Goal: Task Accomplishment & Management: Complete application form

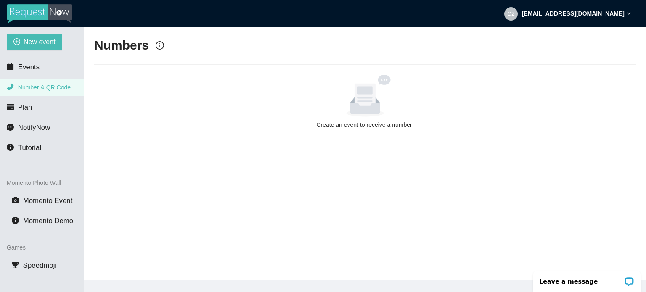
click at [365, 101] on icon at bounding box center [365, 100] width 30 height 28
click at [24, 68] on span "Events" at bounding box center [28, 67] width 21 height 8
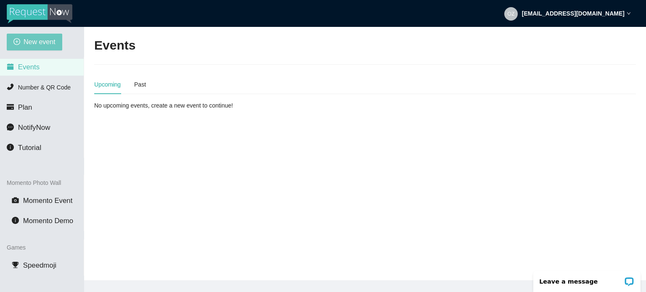
click at [37, 42] on span "New event" at bounding box center [40, 42] width 32 height 11
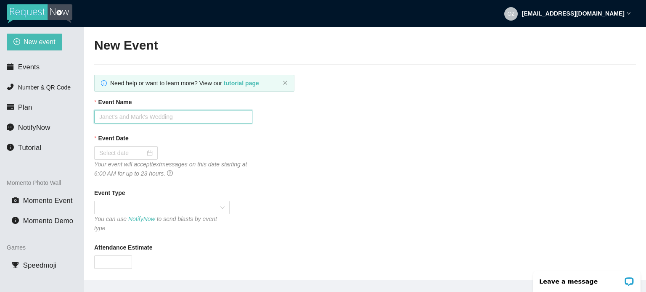
click at [168, 119] on input "Event Name" at bounding box center [173, 116] width 158 height 13
type input "a"
type input "ANNUAL BASH"
click at [150, 155] on div at bounding box center [125, 152] width 53 height 9
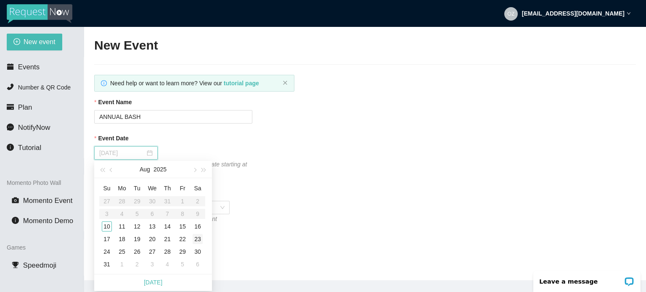
type input "08/23/2025"
click at [198, 238] on div "23" at bounding box center [197, 239] width 10 height 10
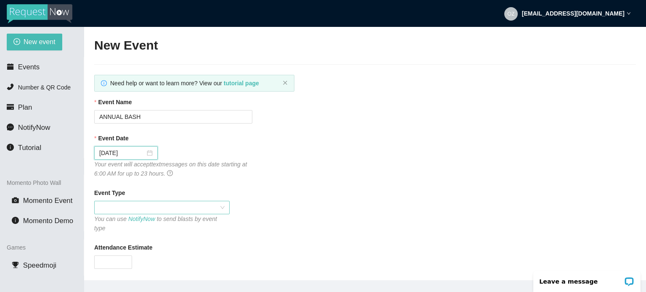
click at [219, 209] on span at bounding box center [161, 207] width 125 height 13
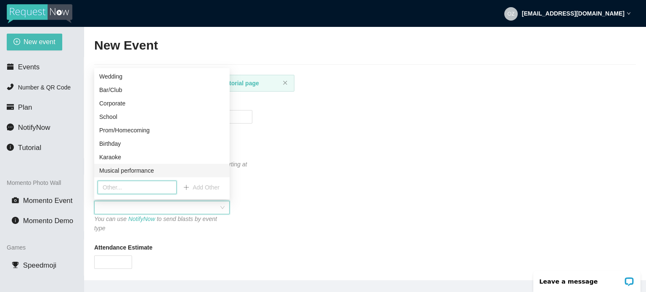
click at [134, 187] on input "text" at bounding box center [137, 187] width 79 height 13
type input "J"
type input "PARTY"
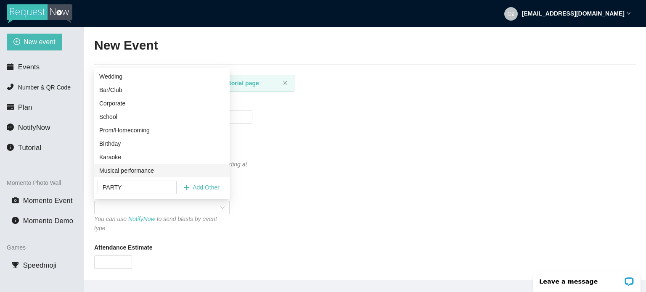
click at [206, 189] on span "Add Other" at bounding box center [205, 187] width 27 height 9
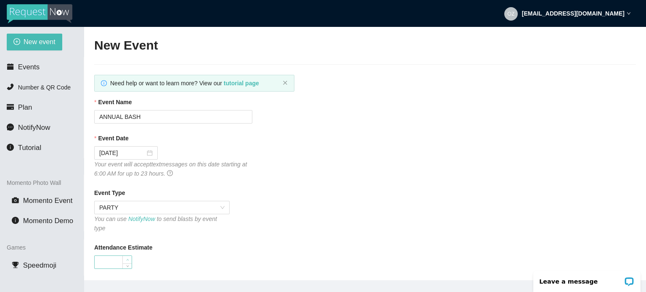
type input "1"
click at [122, 256] on span "Increase Value" at bounding box center [126, 260] width 9 height 8
type input "70"
click at [442, 206] on div "Event Type PARTY You can use NotifyNow to send blasts by event type" at bounding box center [364, 210] width 541 height 45
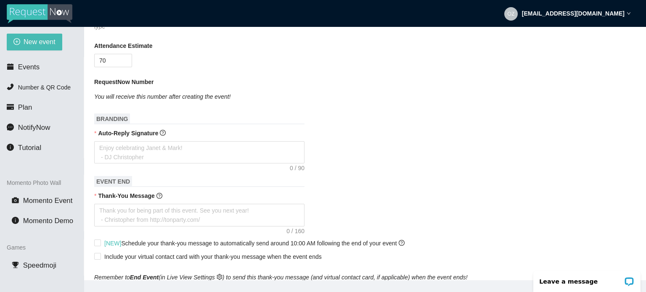
scroll to position [219, 0]
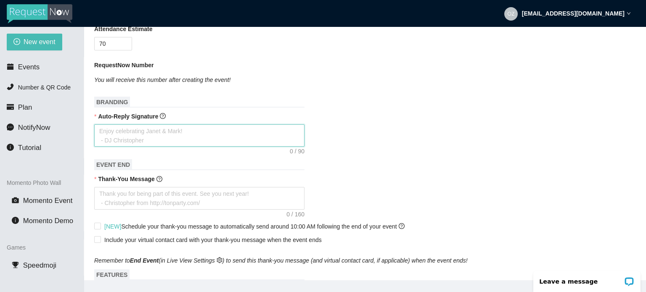
click at [132, 124] on textarea "Auto-Reply Signature" at bounding box center [199, 135] width 210 height 23
type textarea "E"
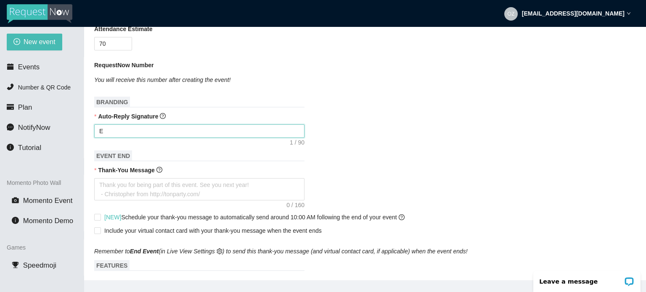
type textarea "EN"
type textarea "ENJ"
type textarea "ENJO"
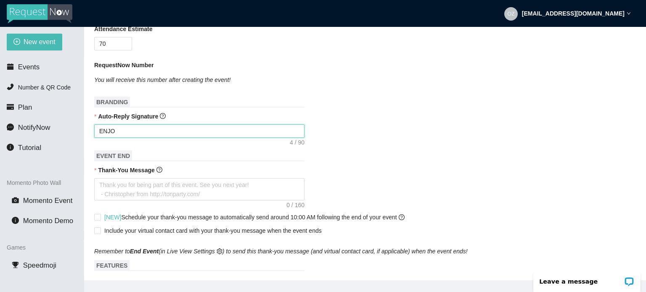
type textarea "ENJOY"
type textarea "ENJOY T"
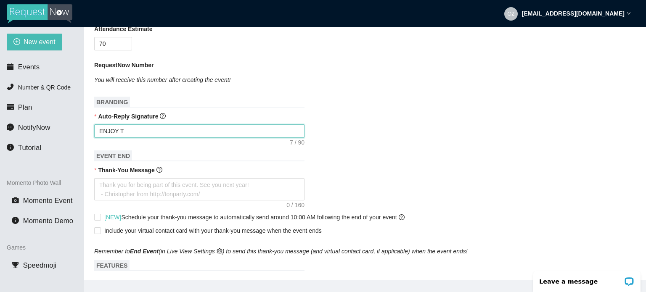
type textarea "ENJOY TH"
type textarea "ENJOY THE"
type textarea "ENJOY THE P"
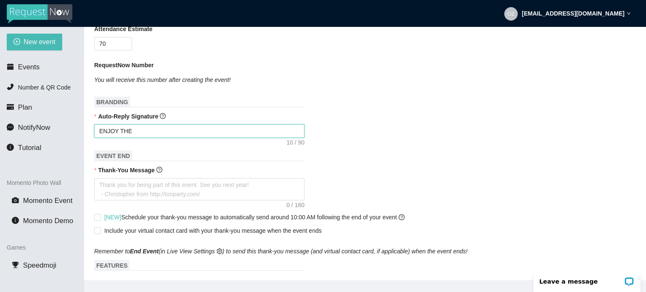
type textarea "ENJOY THE P"
type textarea "ENJOY THE PA"
type textarea "ENJOY THE PAR"
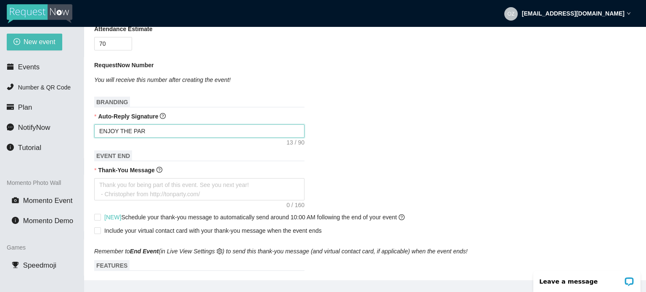
type textarea "ENJOY THE PART"
type textarea "ENJOY THE PARTY"
type textarea "ENJOY THE PART"
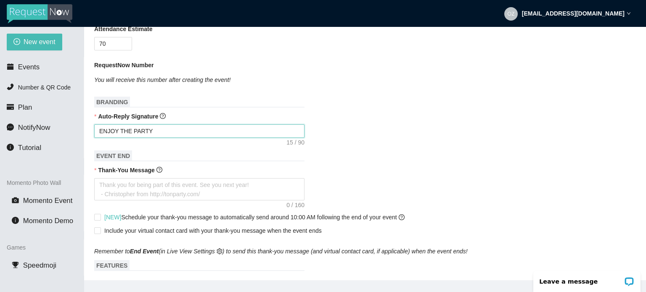
type textarea "ENJOY THE PART"
type textarea "ENJOY THE PAR"
type textarea "ENJOY THE PA"
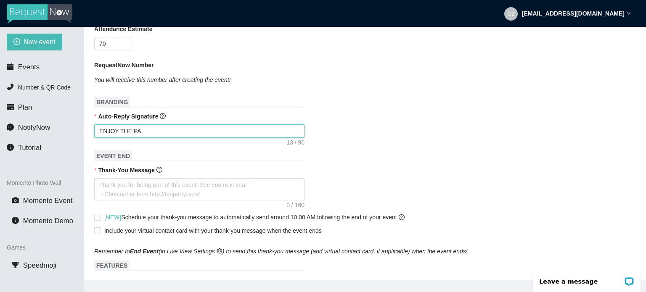
type textarea "ENJOY THE P"
type textarea "ENJOY THE"
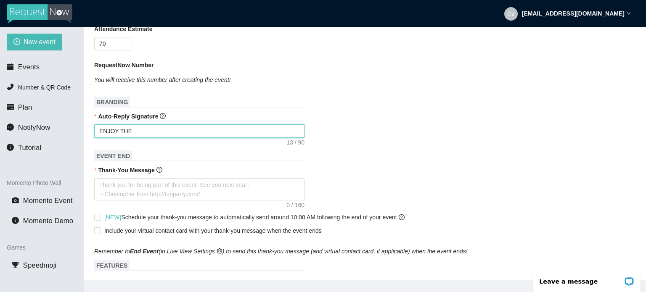
type textarea "ENJOY THE"
type textarea "ENJOY TH"
type textarea "ENJOY T"
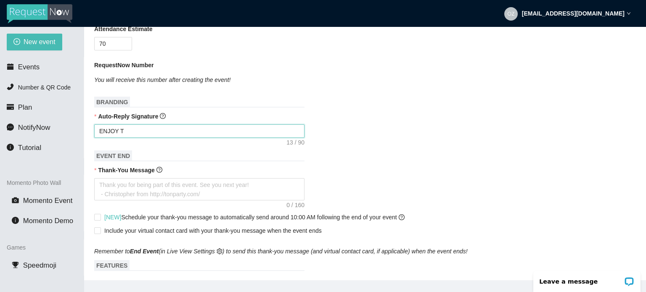
type textarea "ENJOY"
type textarea "ENJO"
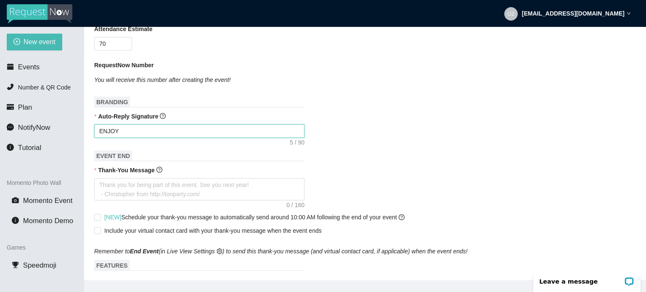
type textarea "ENJO"
type textarea "ENJ"
type textarea "EN"
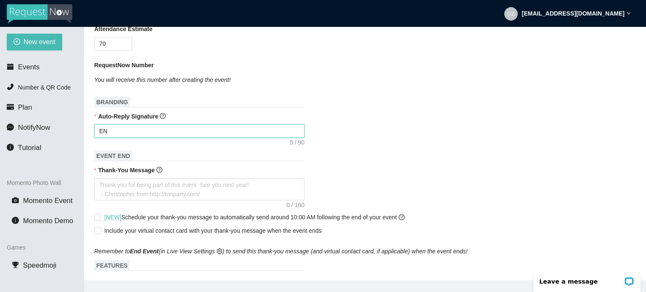
type textarea "E"
type textarea "Enjoy celebrating Janet & Mark! - DJ Christopher"
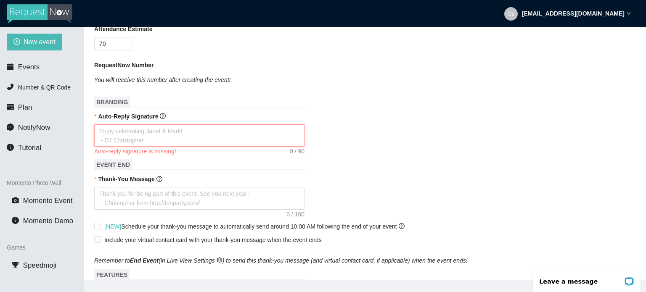
type textarea "T"
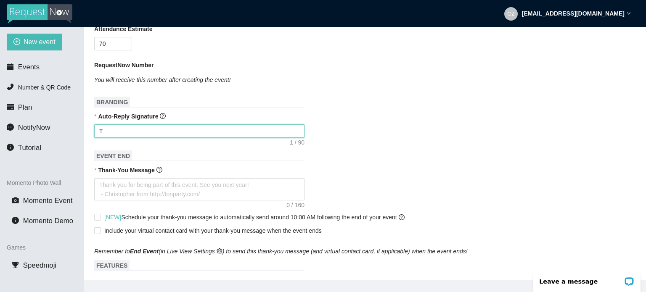
type textarea "Enjoy celebrating Janet & Mark! - DJ Christopher"
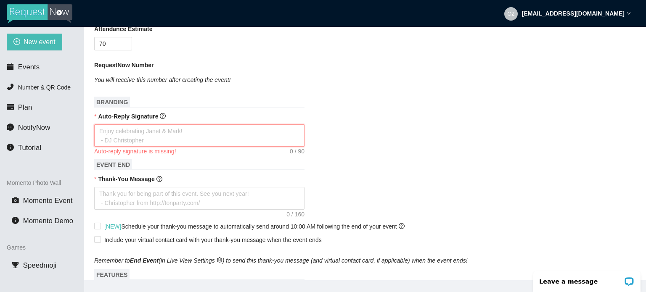
type textarea "E"
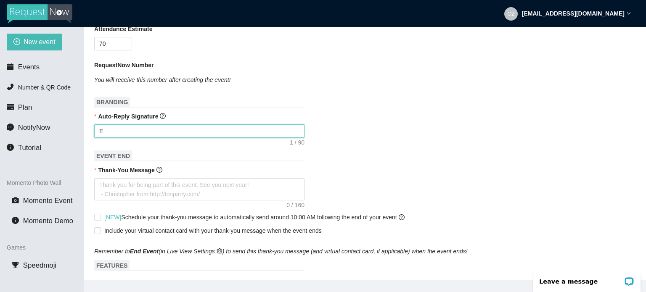
type textarea "EN"
type textarea "ENJ"
type textarea "ENJO"
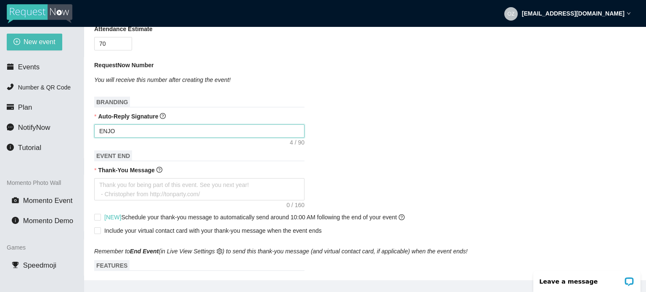
type textarea "ENJOY"
type textarea "ENJOY T"
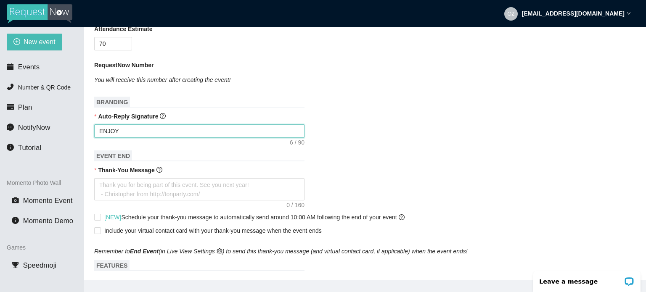
type textarea "ENJOY T"
type textarea "ENJOY TH"
type textarea "ENJOY THE"
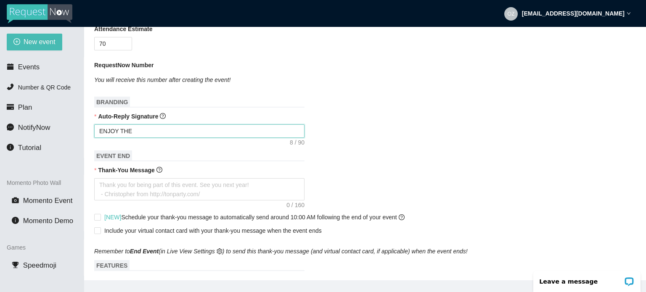
type textarea "ENJOY THE"
type textarea "ENJOY THE P"
type textarea "ENJOY THE PA"
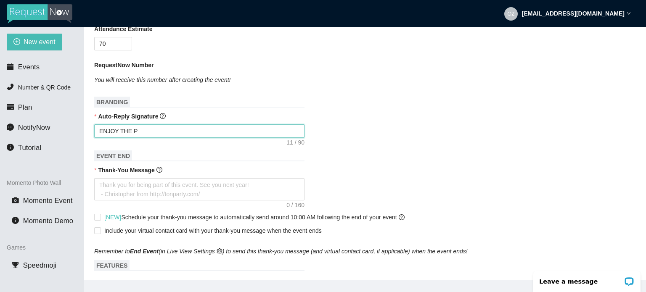
type textarea "ENJOY THE PA"
type textarea "ENJOY THE PAR"
type textarea "ENJOY THE PART"
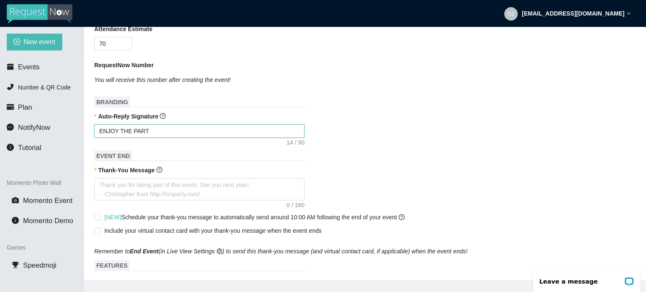
type textarea "ENJOY THE PARTY"
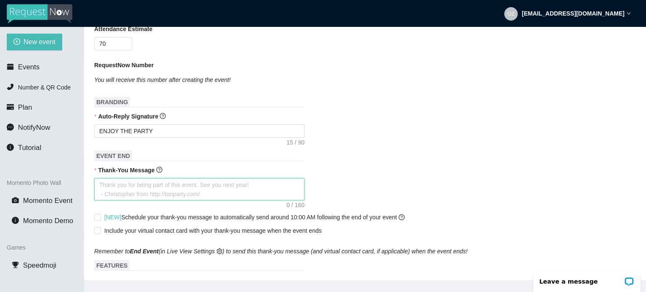
click at [177, 184] on textarea "Thank-You Message" at bounding box center [199, 189] width 210 height 23
type textarea "T"
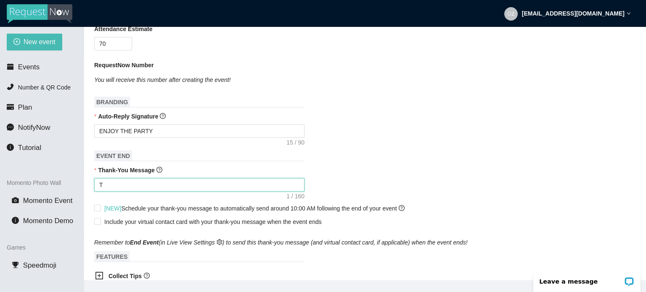
type textarea "TH"
type textarea "THA"
type textarea "THAN"
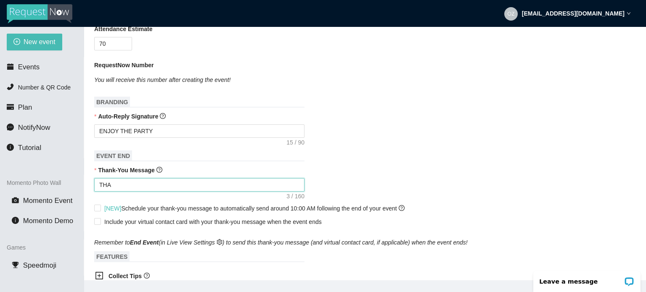
type textarea "THAN"
type textarea "THANK"
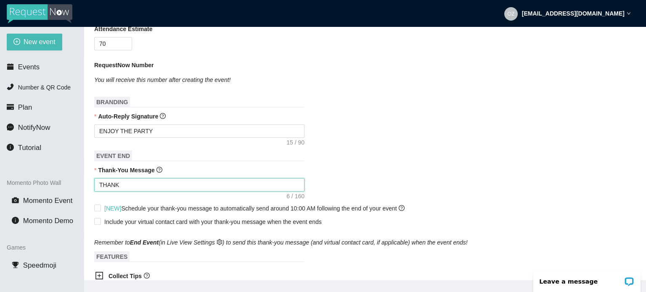
type textarea "THANK O"
type textarea "THANK"
type textarea "THANK Y"
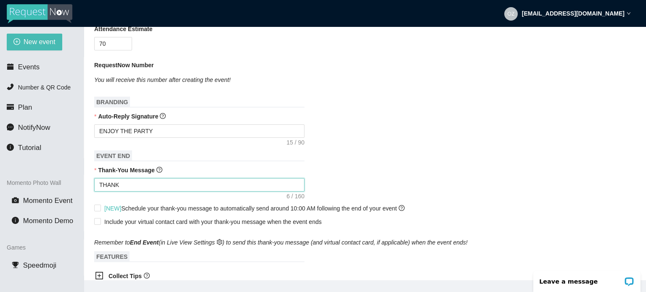
type textarea "THANK Y"
type textarea "THANK YO"
type textarea "THANK YOU"
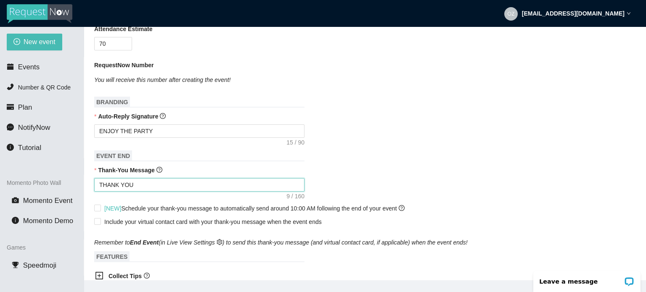
type textarea "THANK YOU"
type textarea "THANK YOU F"
type textarea "THANK YOU FO"
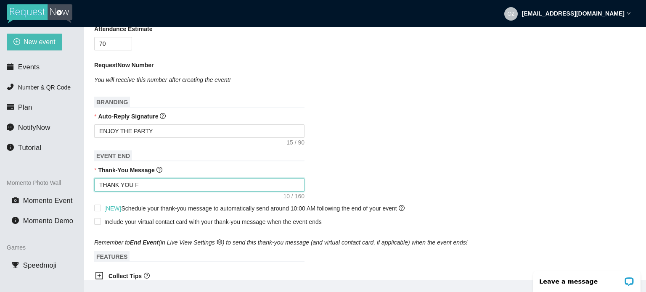
type textarea "THANK YOU FO"
type textarea "THANK YOU FOO"
type textarea "THANK YOU FOOR"
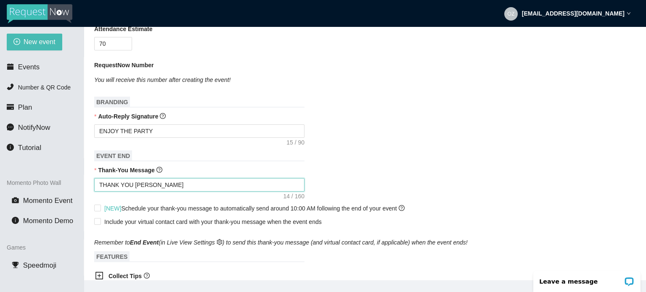
type textarea "THANK YOU FOO"
type textarea "THANK YOU FO"
type textarea "THANK YOU FOR"
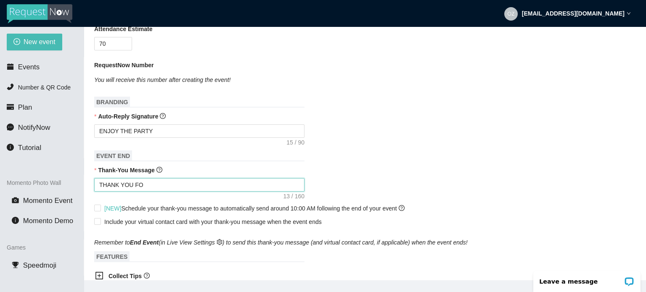
type textarea "THANK YOU FOR"
type textarea "THANK YOU FOR B"
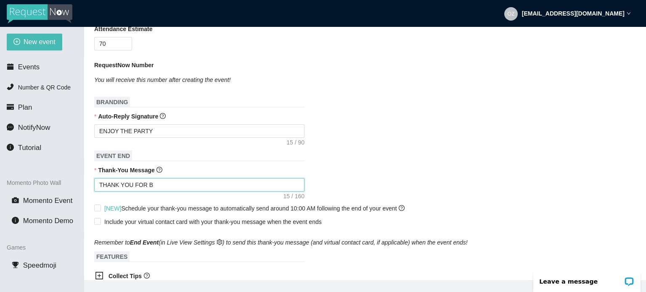
type textarea "THANK YOU FOR BE"
type textarea "THANK YOU FOR BEI"
type textarea "THANK YOU FOR BEIN"
type textarea "THANK YOU FOR BEING"
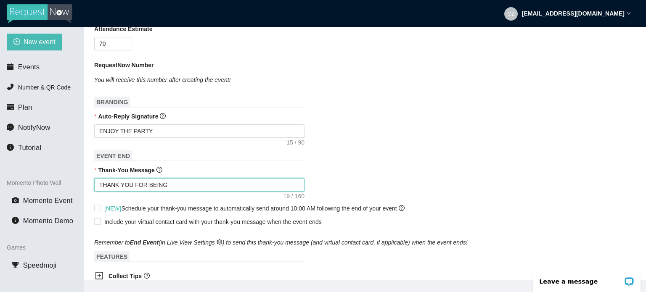
type textarea "THANK YOU FOR BEING"
type textarea "THANK YOU FOR BEING P"
type textarea "THANK YOU FOR BEING PA"
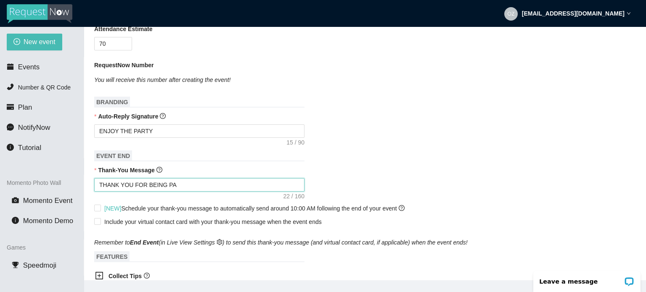
type textarea "THANK YOU FOR BEING PAR"
type textarea "THANK YOU FOR BEING PART"
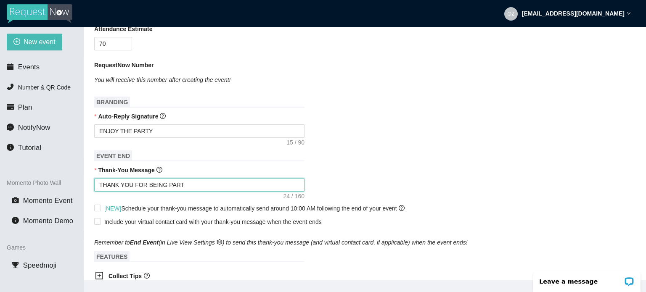
type textarea "THANK YOU FOR BEING PART"
type textarea "THANK YOU FOR BEING PART I"
type textarea "THANK YOU FOR BEING PART"
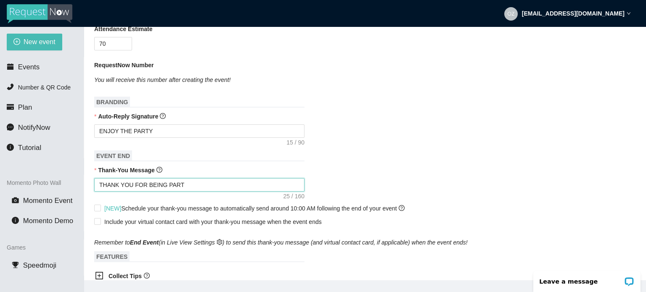
type textarea "THANK YOU FOR BEING PART O"
type textarea "THANK YOU FOR BEING PART OF"
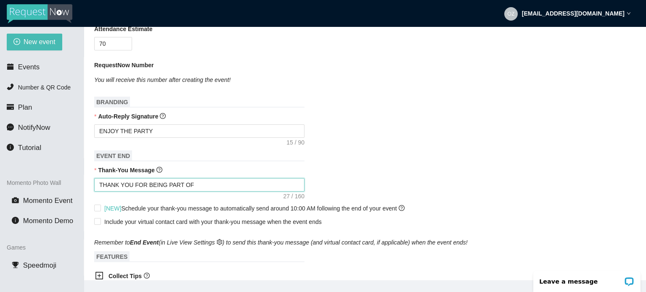
type textarea "THANK YOU FOR BEING PART OF"
type textarea "THANK YOU FOR BEING PART OF T"
type textarea "THANK YOU FOR BEING PART OF TH"
type textarea "THANK YOU FOR BEING PART OF THI"
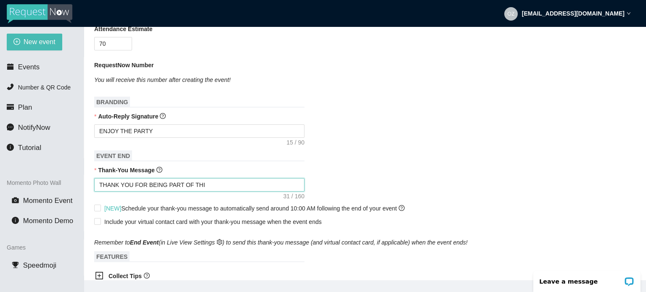
type textarea "THANK YOU FOR BEING PART OF THIS"
type textarea "THANK YOU FOR BEING PART OF THIS I"
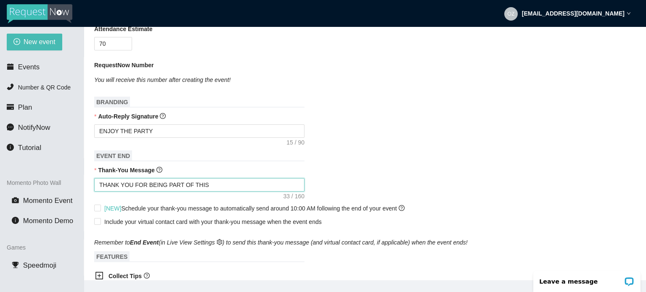
type textarea "THANK YOU FOR BEING PART OF THIS I"
type textarea "THANK YOU FOR BEING PART OF THIS IV"
type textarea "THANK YOU FOR BEING PART OF THIS IVE"
type textarea "THANK YOU FOR BEING PART OF THIS IVEN"
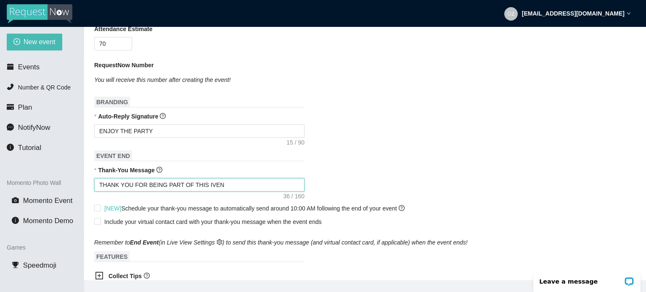
type textarea "THANK YOU FOR BEING PART OF THIS IVENT"
type textarea "THANK YOU FOR BEING PART OF THIS IVEN"
type textarea "THANK YOU FOR BEING PART OF THIS IVE"
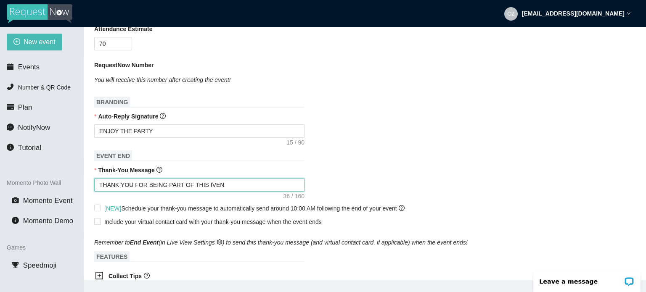
type textarea "THANK YOU FOR BEING PART OF THIS IVE"
type textarea "THANK YOU FOR BEING PART OF THIS IV"
type textarea "THANK YOU FOR BEING PART OF THIS I"
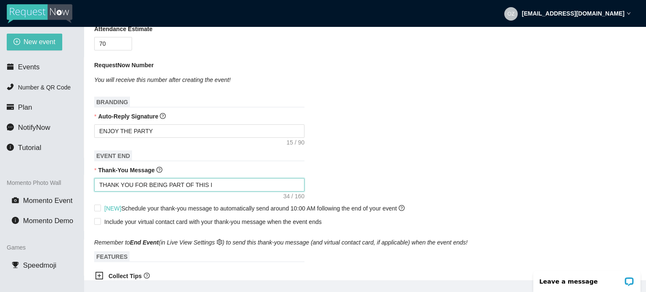
type textarea "THANK YOU FOR BEING PART OF THIS"
type textarea "THANK YOU FOR BEING PART OF THIS E"
type textarea "THANK YOU FOR BEING PART OF THIS EV"
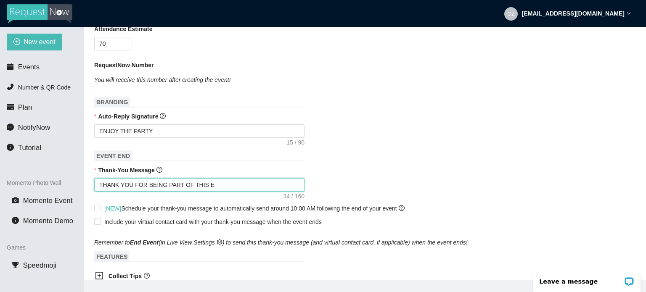
type textarea "THANK YOU FOR BEING PART OF THIS EV"
type textarea "THANK YOU FOR BEING PART OF THIS EVE"
type textarea "THANK YOU FOR BEING PART OF THIS EVEN"
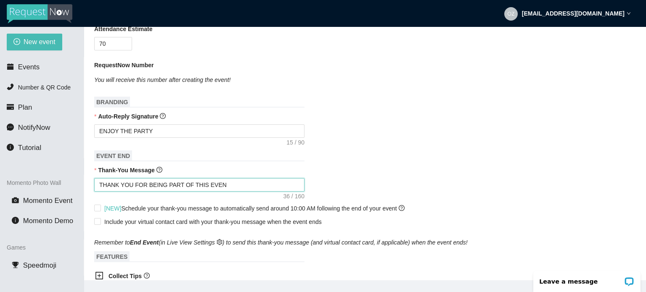
type textarea "THANK YOU FOR BEING PART OF THIS EVENT"
click at [455, 188] on form "Event Name ANNUAL BASH Event Date 08/23/2025 Your event will accept text messag…" at bounding box center [364, 179] width 541 height 601
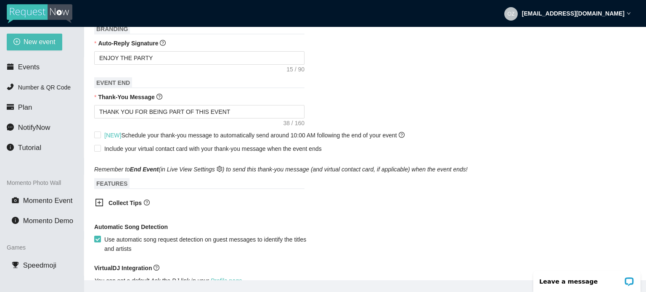
scroll to position [303, 0]
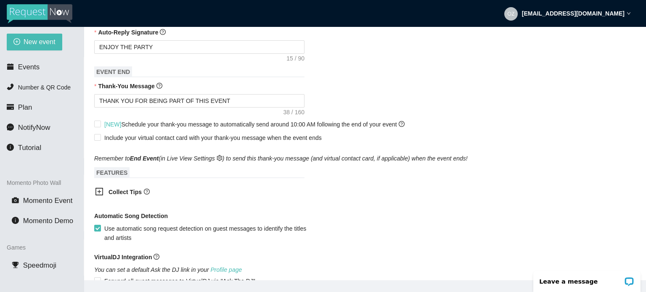
click at [98, 187] on icon "plus-square" at bounding box center [99, 191] width 8 height 8
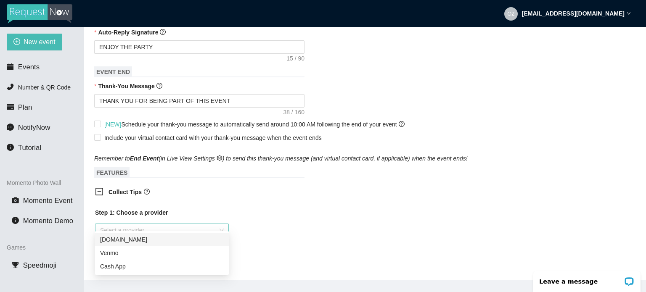
click at [225, 224] on div "Select a provider" at bounding box center [162, 230] width 134 height 13
click at [121, 255] on div "Venmo" at bounding box center [162, 252] width 124 height 9
click at [294, 243] on div "Step 1: Choose a provider Venmo Step 2: Enter your username and generate the li…" at bounding box center [193, 269] width 210 height 132
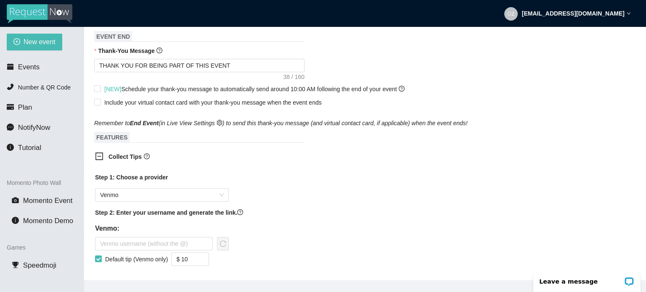
scroll to position [353, 0]
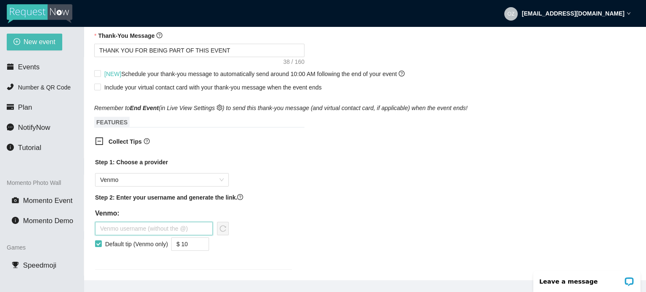
click at [147, 222] on input "text" at bounding box center [154, 228] width 118 height 13
click at [223, 225] on icon "reload" at bounding box center [222, 228] width 7 height 7
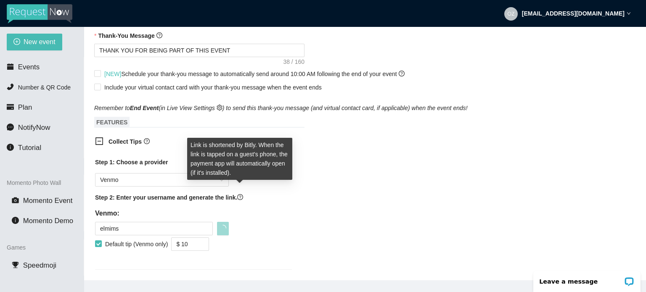
click at [240, 194] on icon "question-circle" at bounding box center [240, 197] width 6 height 6
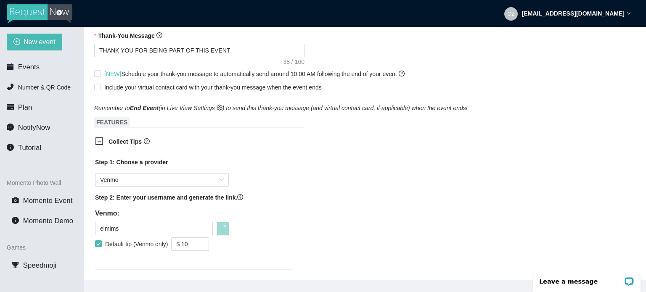
click at [231, 212] on div "Step 1: Choose a provider Venmo Step 2: Enter your username and generate the li…" at bounding box center [193, 209] width 197 height 102
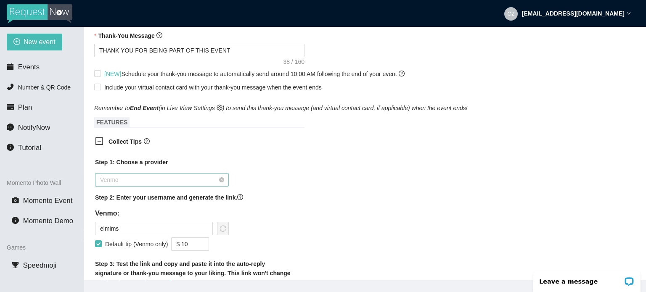
click at [227, 173] on div "Venmo" at bounding box center [162, 179] width 134 height 13
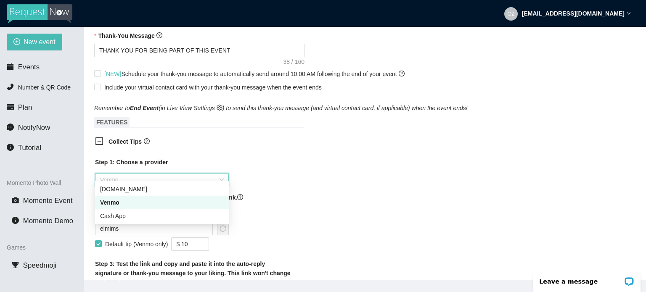
click at [160, 201] on div "Venmo" at bounding box center [162, 202] width 124 height 9
click at [214, 174] on span "Venmo" at bounding box center [162, 180] width 124 height 13
click at [166, 219] on div "Cash App" at bounding box center [162, 215] width 124 height 9
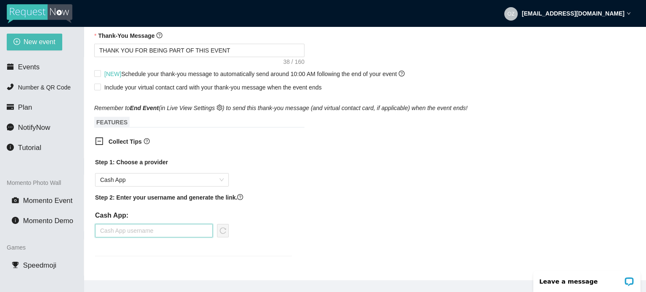
click at [175, 226] on input "text" at bounding box center [154, 230] width 118 height 13
click at [224, 227] on icon "reload" at bounding box center [222, 230] width 7 height 7
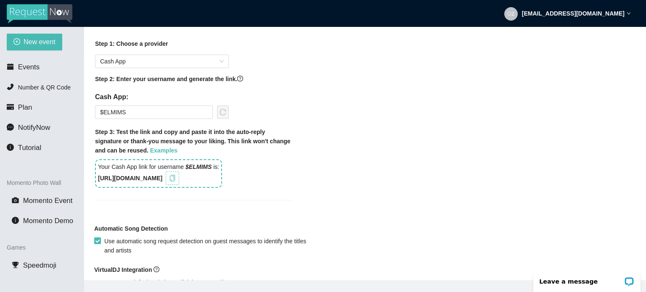
scroll to position [471, 0]
drag, startPoint x: 186, startPoint y: 169, endPoint x: 198, endPoint y: 207, distance: 39.5
click at [198, 207] on div "Step 1: Choose a provider Cash App Step 2: Enter your username and generate the…" at bounding box center [193, 126] width 210 height 182
click at [176, 176] on icon "copy" at bounding box center [172, 179] width 7 height 7
drag, startPoint x: 282, startPoint y: 92, endPoint x: 283, endPoint y: 96, distance: 4.2
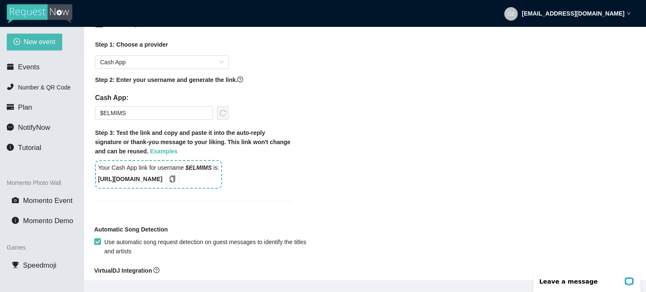
click at [283, 96] on div "Step 1: Choose a provider Cash App Step 2: Enter your username and generate the…" at bounding box center [193, 115] width 197 height 151
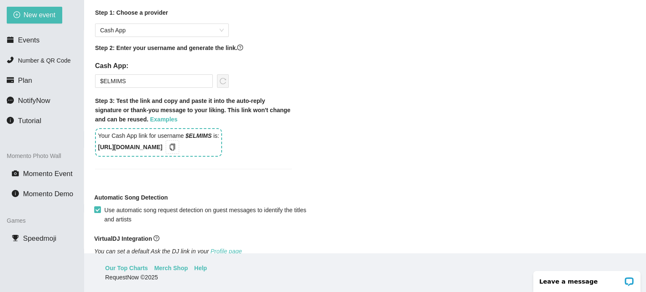
scroll to position [474, 0]
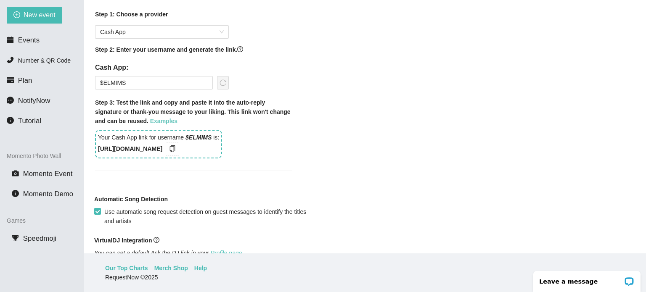
click at [150, 118] on link "Examples" at bounding box center [163, 121] width 27 height 7
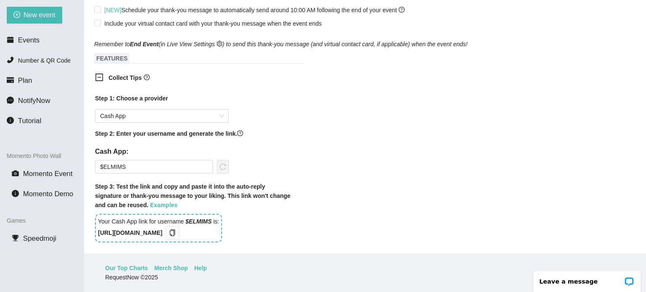
scroll to position [407, 0]
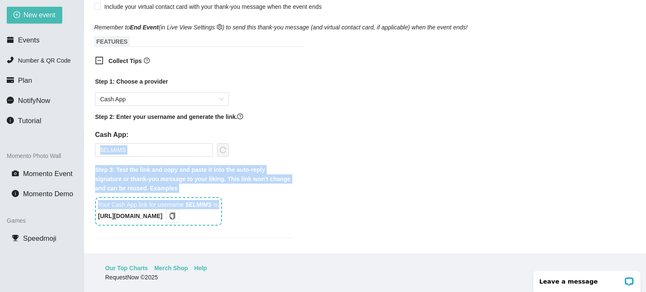
drag, startPoint x: 99, startPoint y: 196, endPoint x: 326, endPoint y: 193, distance: 226.5
click at [326, 193] on div "Collect Tips Step 1: Choose a provider Cash App Step 2: Enter your username and…" at bounding box center [364, 152] width 541 height 202
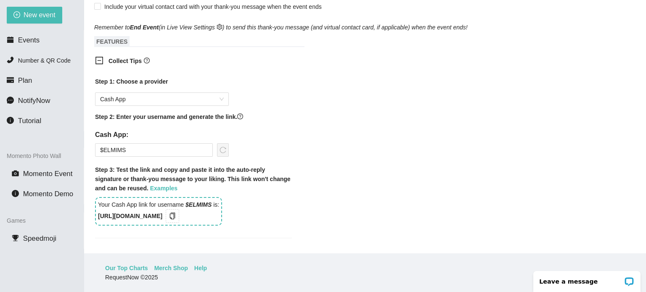
click at [326, 193] on div "Collect Tips Step 1: Choose a provider Cash App Step 2: Enter your username and…" at bounding box center [364, 152] width 541 height 202
drag, startPoint x: 111, startPoint y: 197, endPoint x: 319, endPoint y: 146, distance: 214.6
click at [319, 146] on div "Collect Tips Step 1: Choose a provider Cash App Step 2: Enter your username and…" at bounding box center [364, 152] width 541 height 202
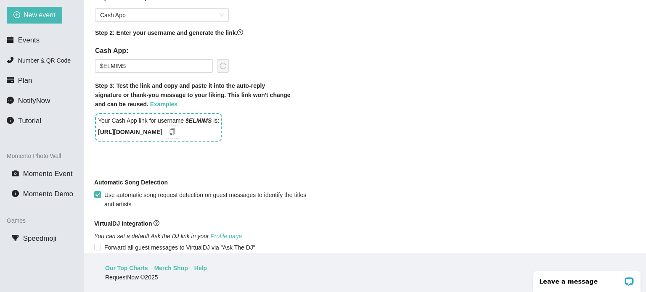
scroll to position [474, 0]
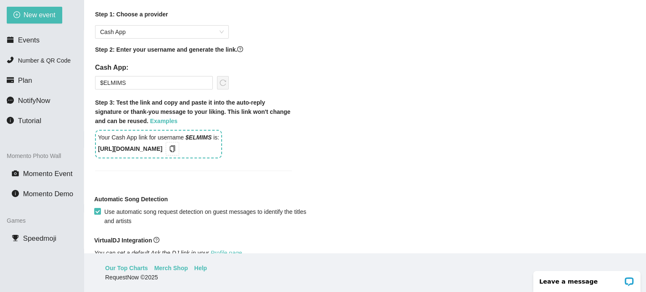
click at [134, 131] on div "Your Cash App link for username $ELMIMS is: https://songtip.me/4fdtNA8" at bounding box center [158, 144] width 127 height 29
click at [27, 125] on span "Tutorial" at bounding box center [29, 121] width 23 height 8
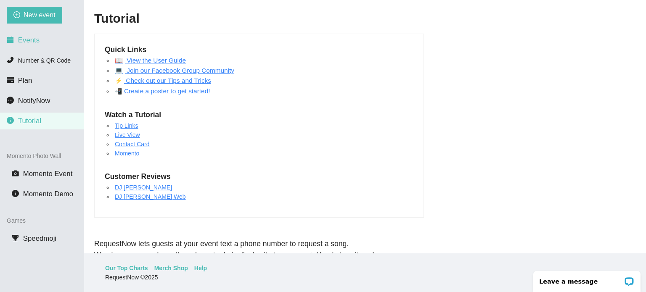
click at [28, 46] on li "Events" at bounding box center [42, 40] width 84 height 17
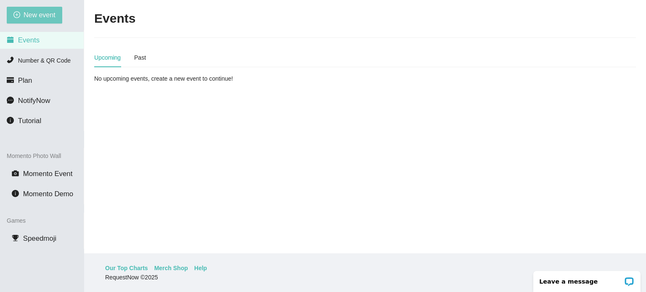
click at [39, 18] on span "New event" at bounding box center [40, 15] width 32 height 11
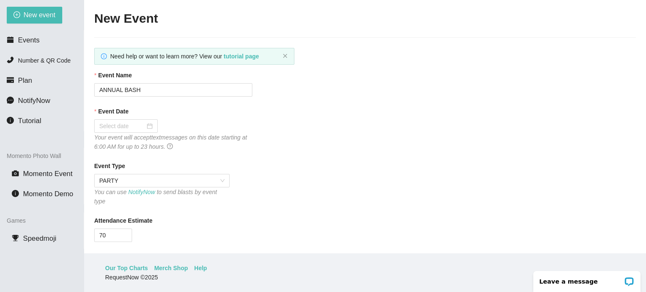
click at [262, 182] on div "Event Type PARTY You can use NotifyNow to send blasts by event type" at bounding box center [364, 183] width 541 height 45
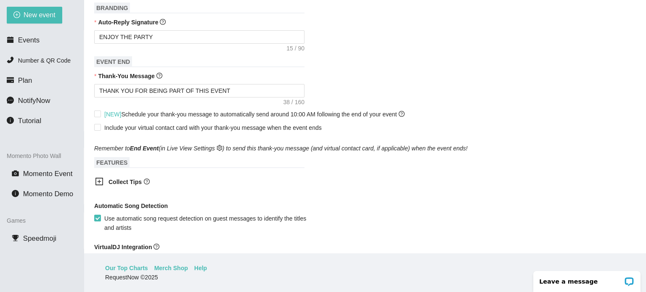
scroll to position [269, 0]
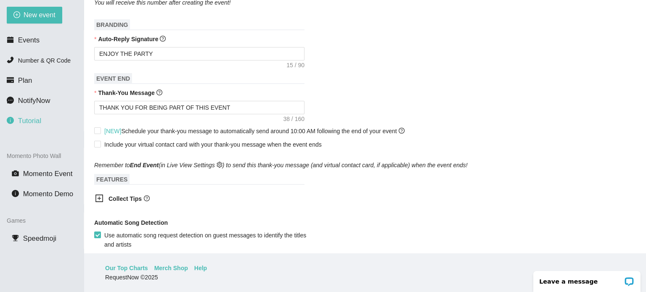
click at [33, 121] on span "Tutorial" at bounding box center [29, 121] width 23 height 8
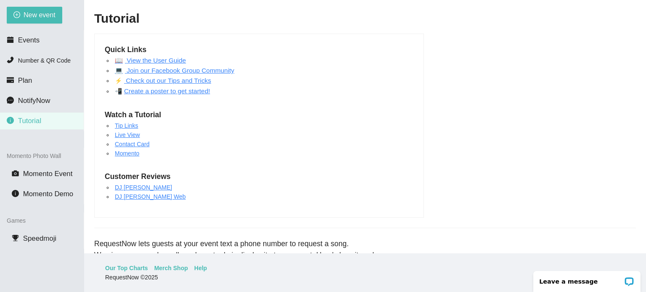
click at [160, 82] on link "Check out our Tips and Tricks" at bounding box center [167, 80] width 87 height 7
click at [174, 62] on link "📖 View the User Guide" at bounding box center [150, 60] width 71 height 7
click at [34, 13] on span "New event" at bounding box center [40, 15] width 32 height 11
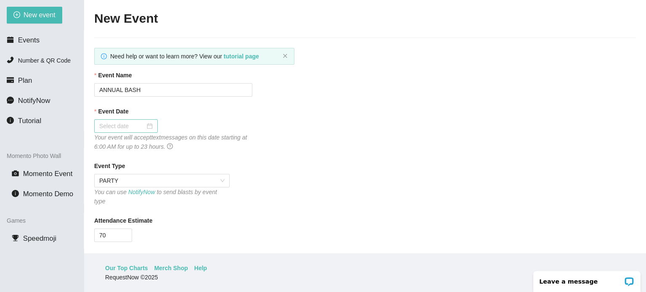
click at [150, 131] on div at bounding box center [125, 125] width 63 height 13
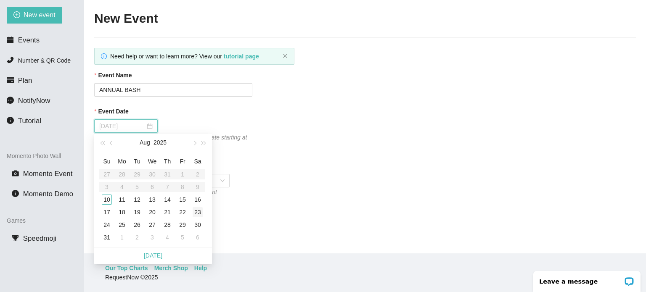
click at [196, 211] on div "23" at bounding box center [197, 212] width 10 height 10
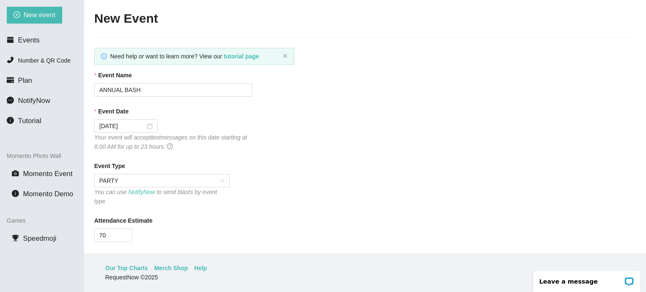
click at [329, 216] on div "Attendance Estimate" at bounding box center [364, 222] width 541 height 13
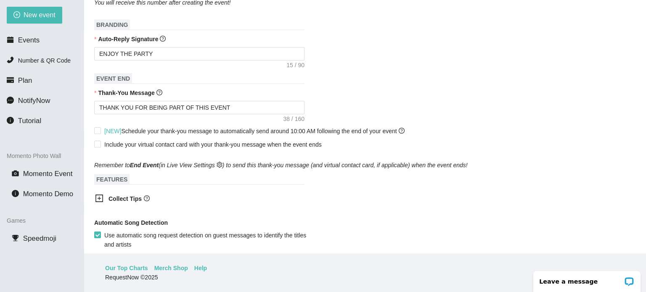
scroll to position [286, 0]
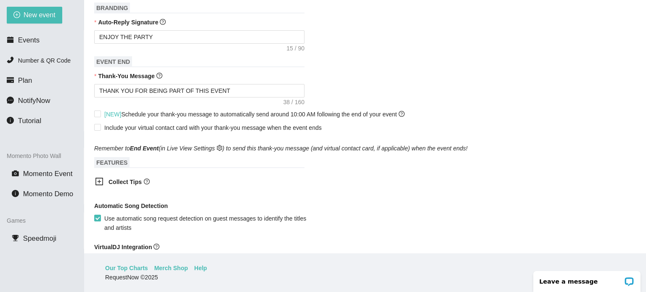
click at [99, 177] on icon "plus-square" at bounding box center [99, 181] width 8 height 8
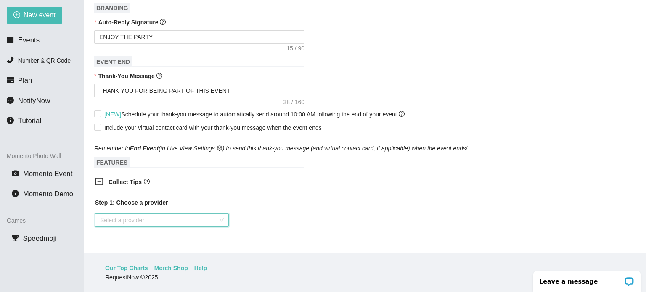
click at [169, 214] on input "search" at bounding box center [159, 220] width 118 height 13
click at [132, 264] on body "ozzrdz@gmail.com New event Events Number & QR Code Plan NotifyNow Tutorial Mome…" at bounding box center [323, 119] width 646 height 292
click at [219, 214] on div "Select a provider" at bounding box center [162, 220] width 134 height 13
click at [145, 260] on div "Cash App" at bounding box center [162, 256] width 124 height 9
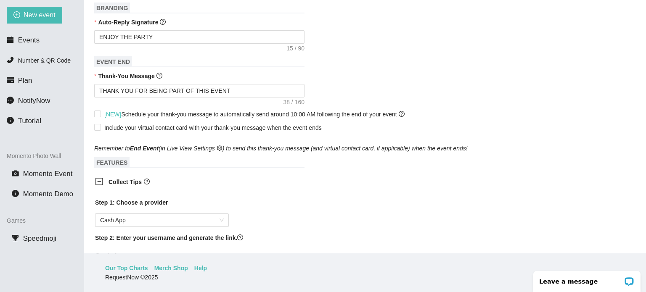
click at [268, 219] on div "Step 1: Choose a provider Cash App Step 2: Enter your username and generate the…" at bounding box center [193, 242] width 197 height 88
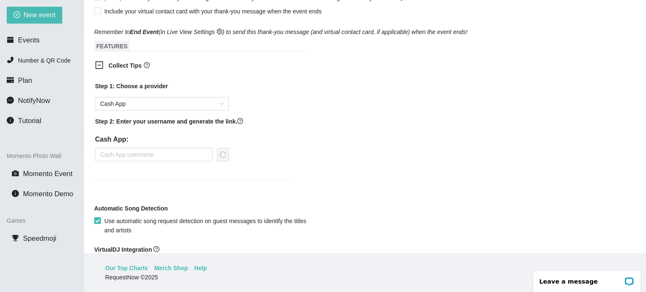
scroll to position [403, 0]
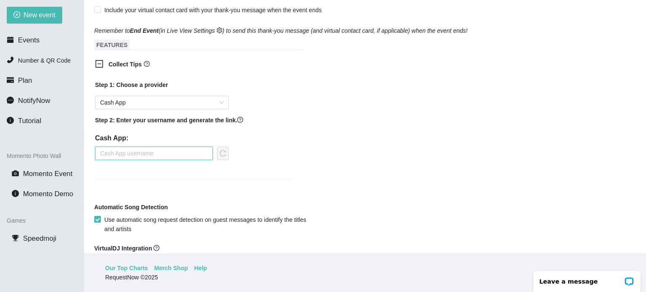
click at [129, 149] on input "text" at bounding box center [154, 153] width 118 height 13
click at [224, 150] on icon "reload" at bounding box center [222, 153] width 7 height 7
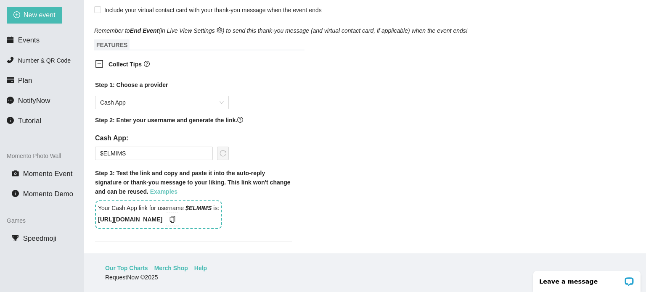
click at [150, 188] on link "Examples" at bounding box center [163, 191] width 27 height 7
click at [175, 216] on icon "copy" at bounding box center [172, 219] width 5 height 7
click at [282, 80] on div "Step 1: Choose a provider" at bounding box center [193, 84] width 197 height 9
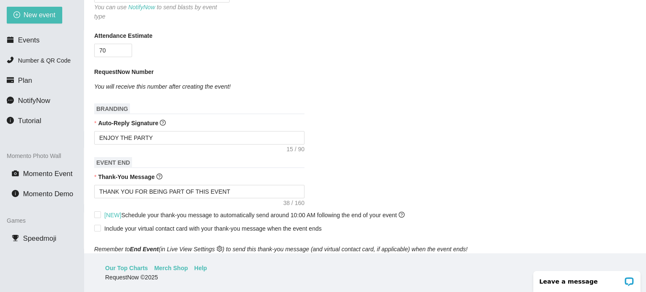
scroll to position [168, 0]
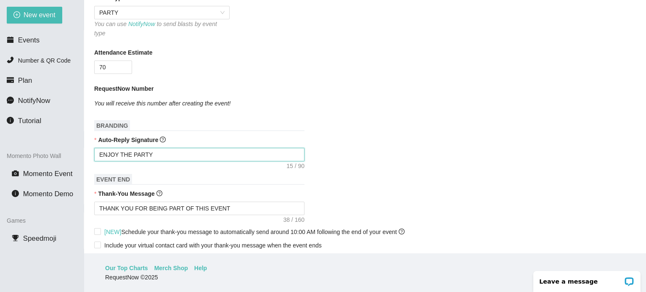
click at [158, 148] on textarea "ENJOY THE PARTY" at bounding box center [199, 154] width 210 height 13
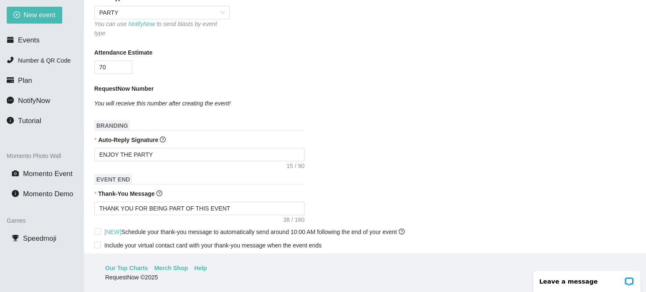
click at [163, 124] on form "Event Name ANNUAL BASH Event Date 08/23/2025 Your event will accept text messag…" at bounding box center [364, 293] width 541 height 783
click at [151, 148] on textarea "ENJOY THE PARTY" at bounding box center [199, 154] width 210 height 13
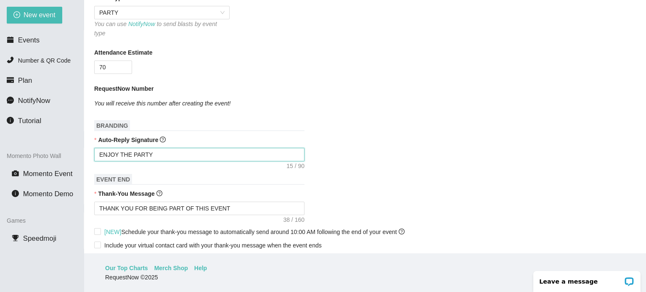
click at [151, 148] on textarea "ENJOY THE PARTY" at bounding box center [199, 154] width 210 height 13
paste textarea "https://songtip.me/4fdtNA8"
drag, startPoint x: 195, startPoint y: 146, endPoint x: 88, endPoint y: 153, distance: 107.0
click at [88, 153] on main "New Event Need help or want to learn more? View our tutorial page Event Name AN…" at bounding box center [364, 126] width 561 height 253
click at [353, 176] on form "Event Name ANNUAL BASH Event Date 08/23/2025 Your event will accept text messag…" at bounding box center [364, 293] width 541 height 783
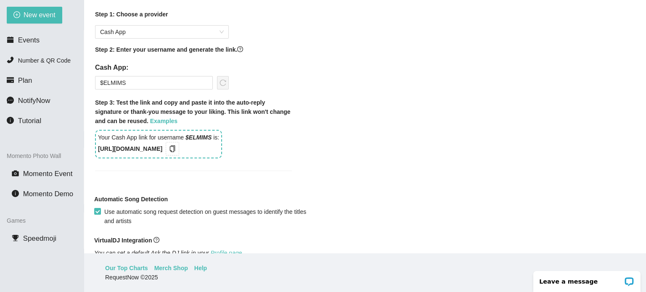
scroll to position [457, 0]
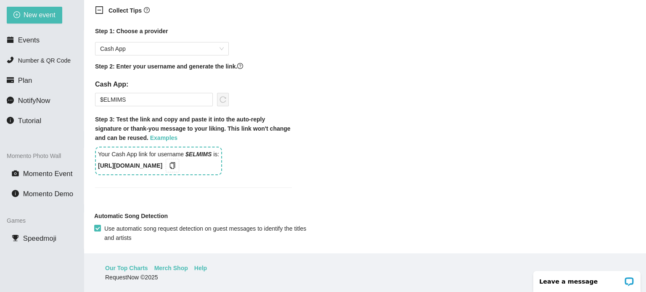
click at [198, 156] on div "Your Cash App link for username $ELMIMS is: https://songtip.me/4fdtNA8" at bounding box center [158, 161] width 127 height 29
click at [150, 134] on link "Examples" at bounding box center [163, 137] width 27 height 7
click at [281, 93] on div "Step 1: Choose a provider Cash App Step 2: Enter your username and generate the…" at bounding box center [193, 101] width 197 height 151
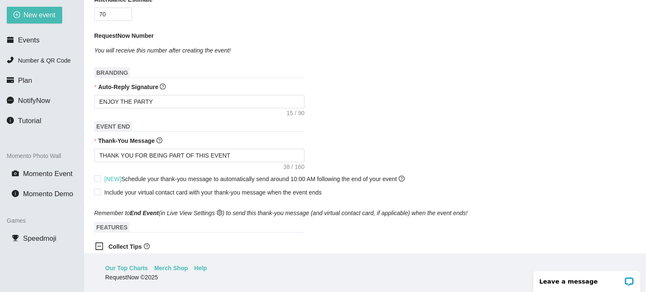
scroll to position [222, 0]
click at [154, 94] on textarea "ENJOY THE PARTY" at bounding box center [199, 100] width 210 height 13
paste textarea "DJ Tips are appreciated!"
drag, startPoint x: 222, startPoint y: 90, endPoint x: 92, endPoint y: 92, distance: 129.5
click at [92, 92] on main "New Event Need help or want to learn more? View our tutorial page Event Name AN…" at bounding box center [364, 126] width 561 height 253
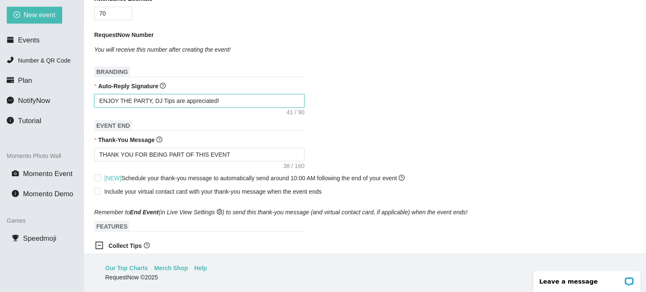
paste textarea "Let’s keep this party going. Tip the DJ"
click at [446, 199] on div "Remember to End Event (in Live View Settings ) to send this thank-you message (…" at bounding box center [364, 207] width 541 height 18
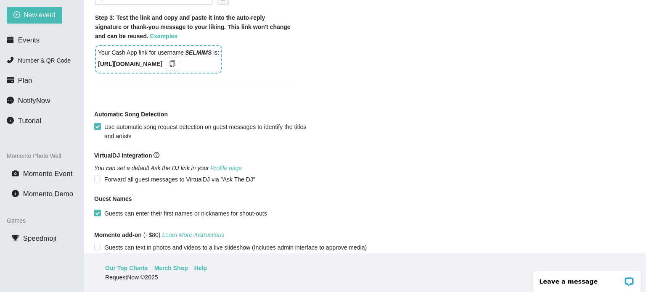
scroll to position [575, 0]
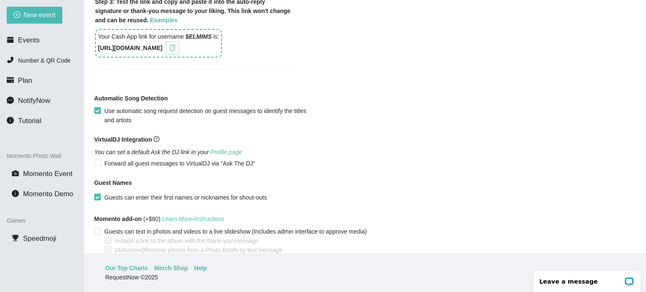
click at [176, 45] on icon "copy" at bounding box center [172, 48] width 7 height 7
click at [519, 178] on div "Guest Names" at bounding box center [364, 184] width 541 height 13
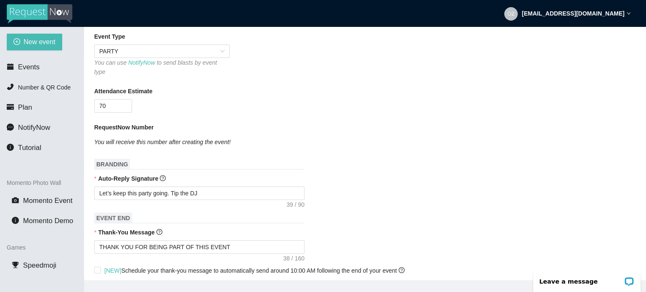
scroll to position [168, 0]
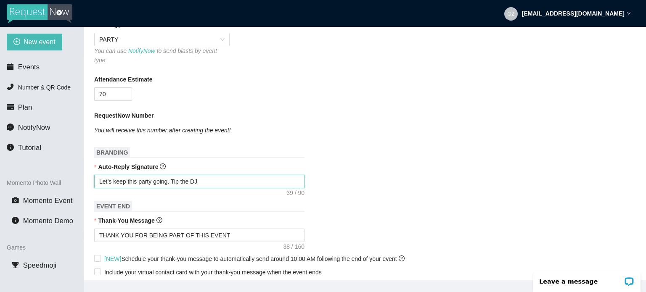
click at [210, 176] on textarea "Let’s keep this party going. Tip the DJ" at bounding box center [199, 181] width 210 height 13
paste textarea "https://songtip.me/4fdtNA8"
click at [545, 177] on div "Let’s keep this party going. Tip the DJ: https://songtip.me/4fdtNA8" at bounding box center [364, 181] width 541 height 13
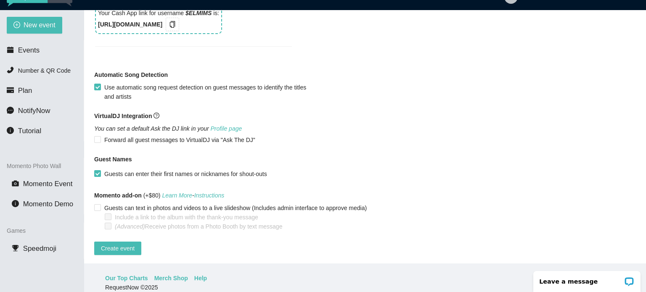
scroll to position [27, 0]
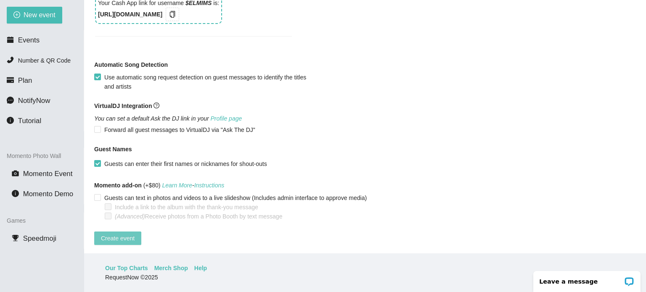
click at [119, 234] on span "Create event" at bounding box center [118, 238] width 34 height 9
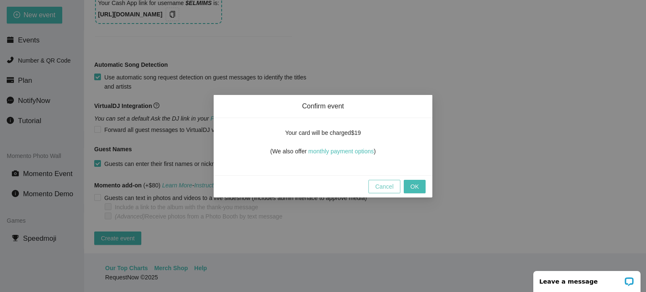
click at [383, 188] on span "Cancel" at bounding box center [384, 186] width 18 height 9
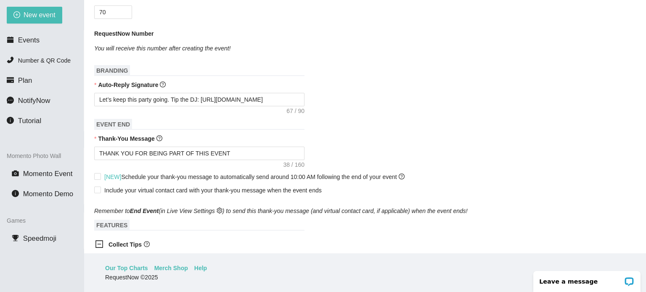
scroll to position [222, 0]
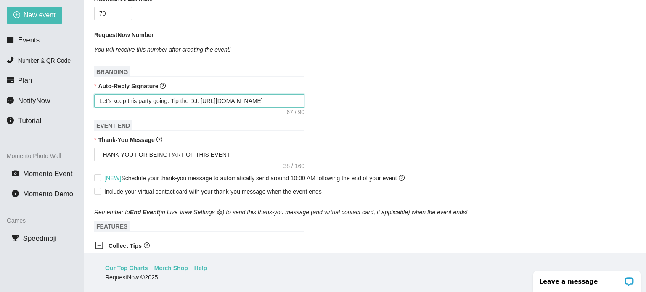
drag, startPoint x: 295, startPoint y: 90, endPoint x: 95, endPoint y: 89, distance: 200.1
click at [95, 94] on textarea "Let’s keep this party going. Tip the DJ: https://songtip.me/4fdtNA8" at bounding box center [199, 100] width 210 height 13
click at [495, 171] on div "[NEW] Schedule your thank-you message to automatically send around 10:00 AM fol…" at bounding box center [364, 177] width 541 height 13
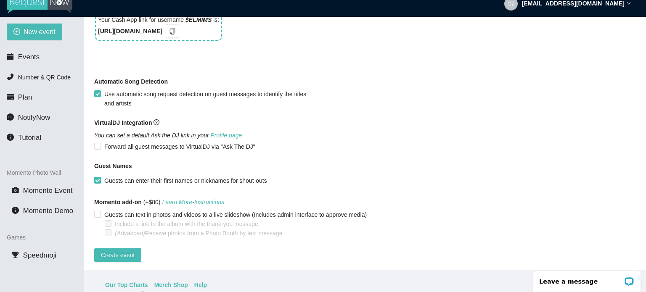
scroll to position [27, 0]
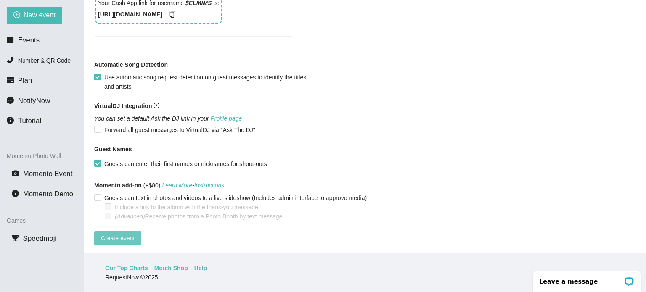
click at [121, 236] on button "Create event" at bounding box center [117, 238] width 47 height 13
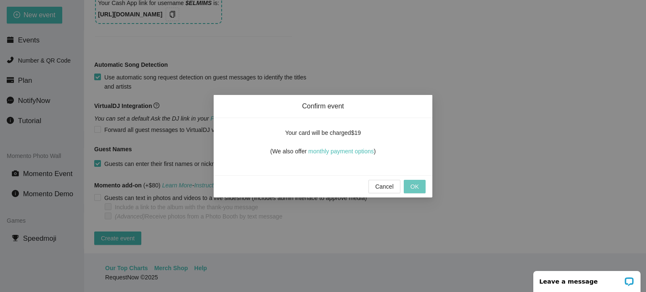
click at [416, 189] on span "OK" at bounding box center [414, 186] width 8 height 9
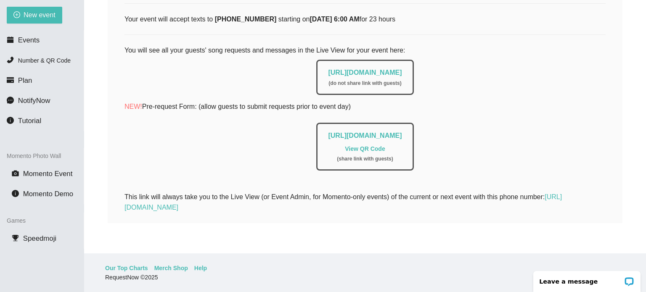
click at [359, 145] on link "View QR Code" at bounding box center [365, 148] width 40 height 7
click at [34, 44] on span "Events" at bounding box center [28, 40] width 21 height 8
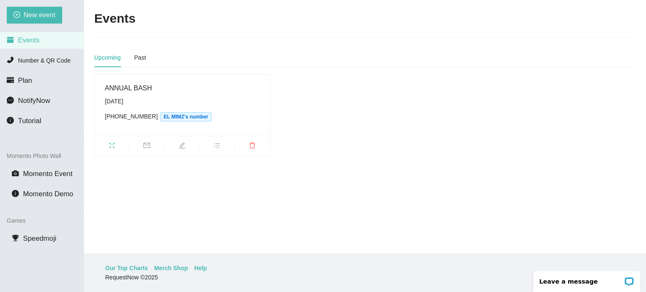
click at [112, 97] on div "Saturday, August 23rd" at bounding box center [182, 101] width 155 height 9
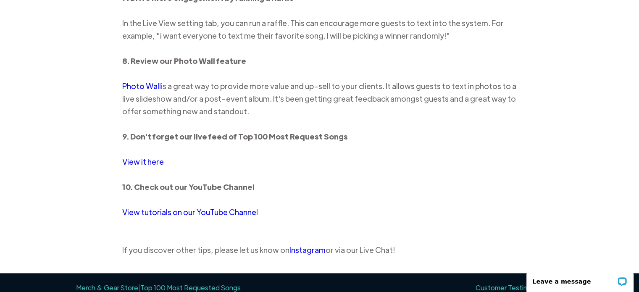
scroll to position [1036, 0]
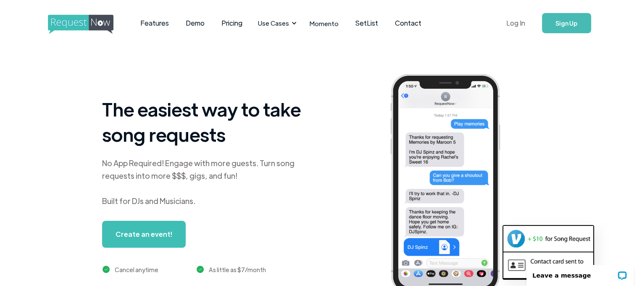
click at [514, 21] on link "Log In" at bounding box center [516, 22] width 36 height 29
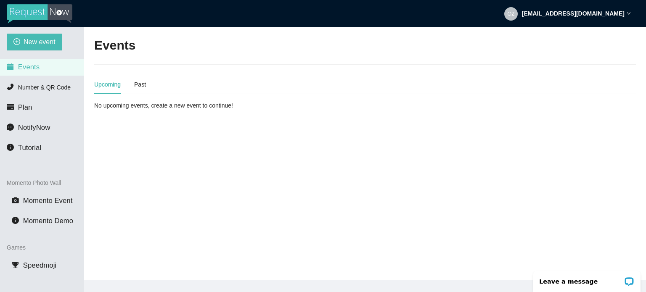
click at [606, 19] on div "[EMAIL_ADDRESS][DOMAIN_NAME]" at bounding box center [567, 13] width 127 height 27
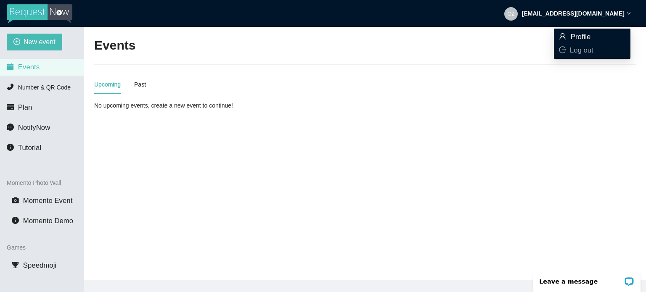
click at [585, 37] on span "Profile" at bounding box center [580, 37] width 20 height 8
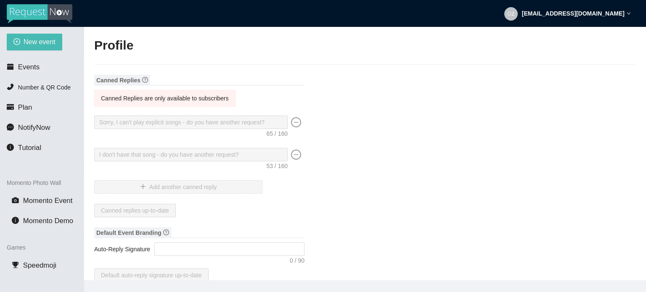
type input "[PERSON_NAME]"
type input "EL [PERSON_NAME]"
type input "[PERSON_NAME]"
type input "[PHONE_NUMBER]"
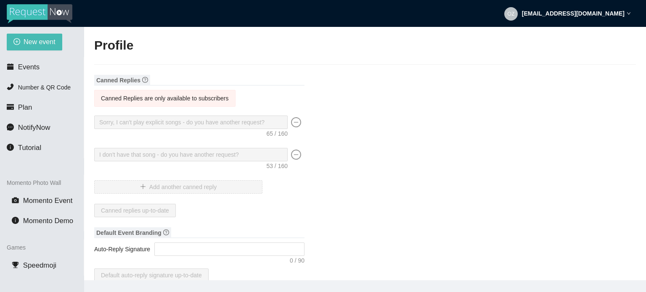
type input "[EMAIL_ADDRESS][DOMAIN_NAME]"
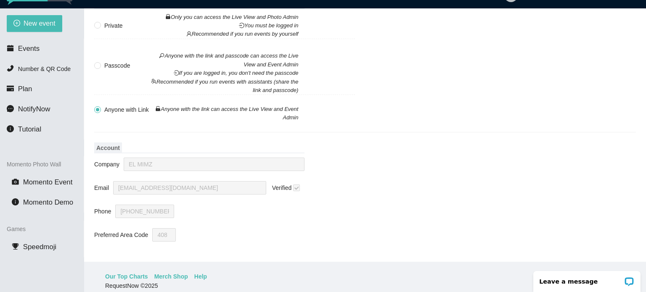
scroll to position [27, 0]
